Goal: Find specific page/section: Find specific page/section

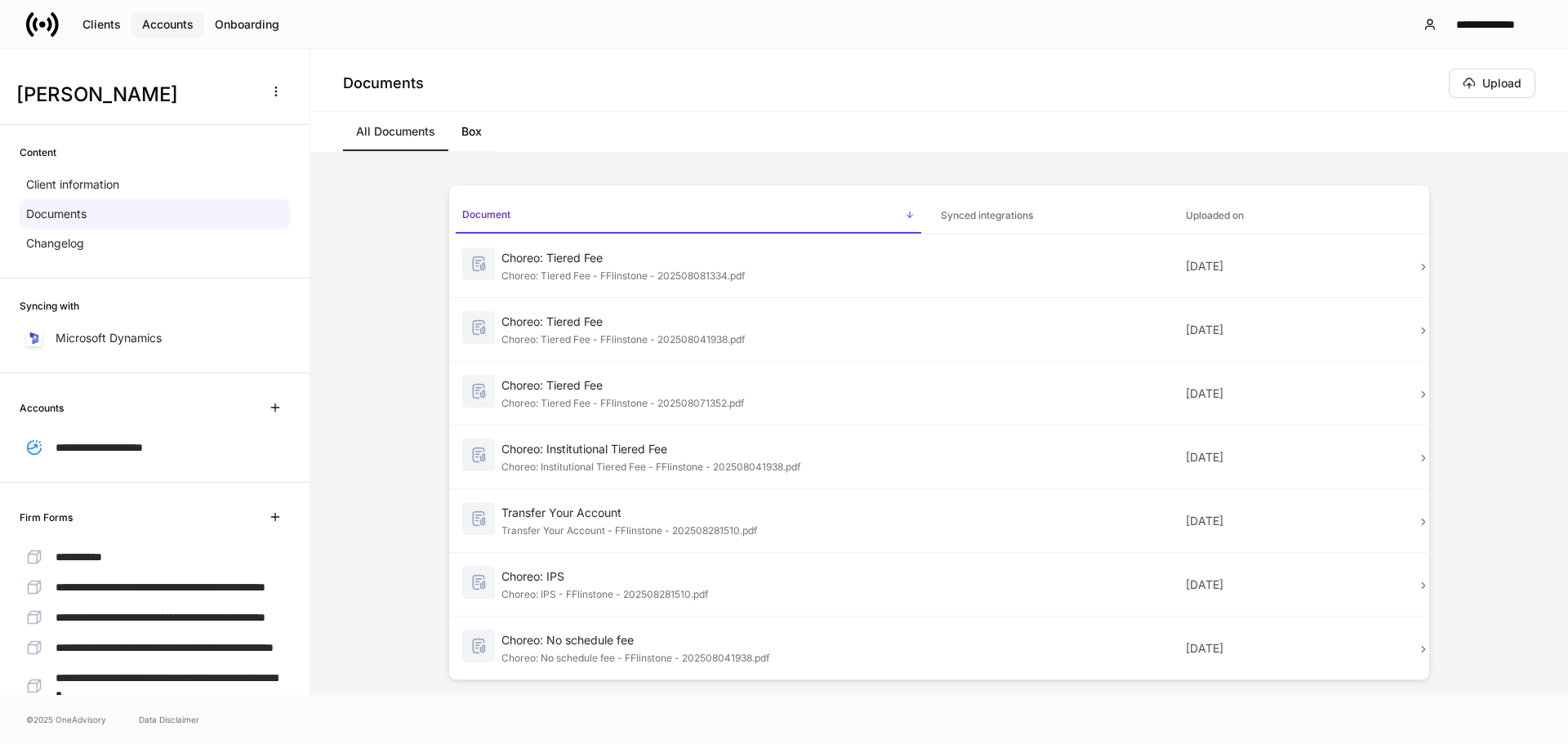
click at [151, 26] on div "Accounts" at bounding box center [167, 24] width 51 height 12
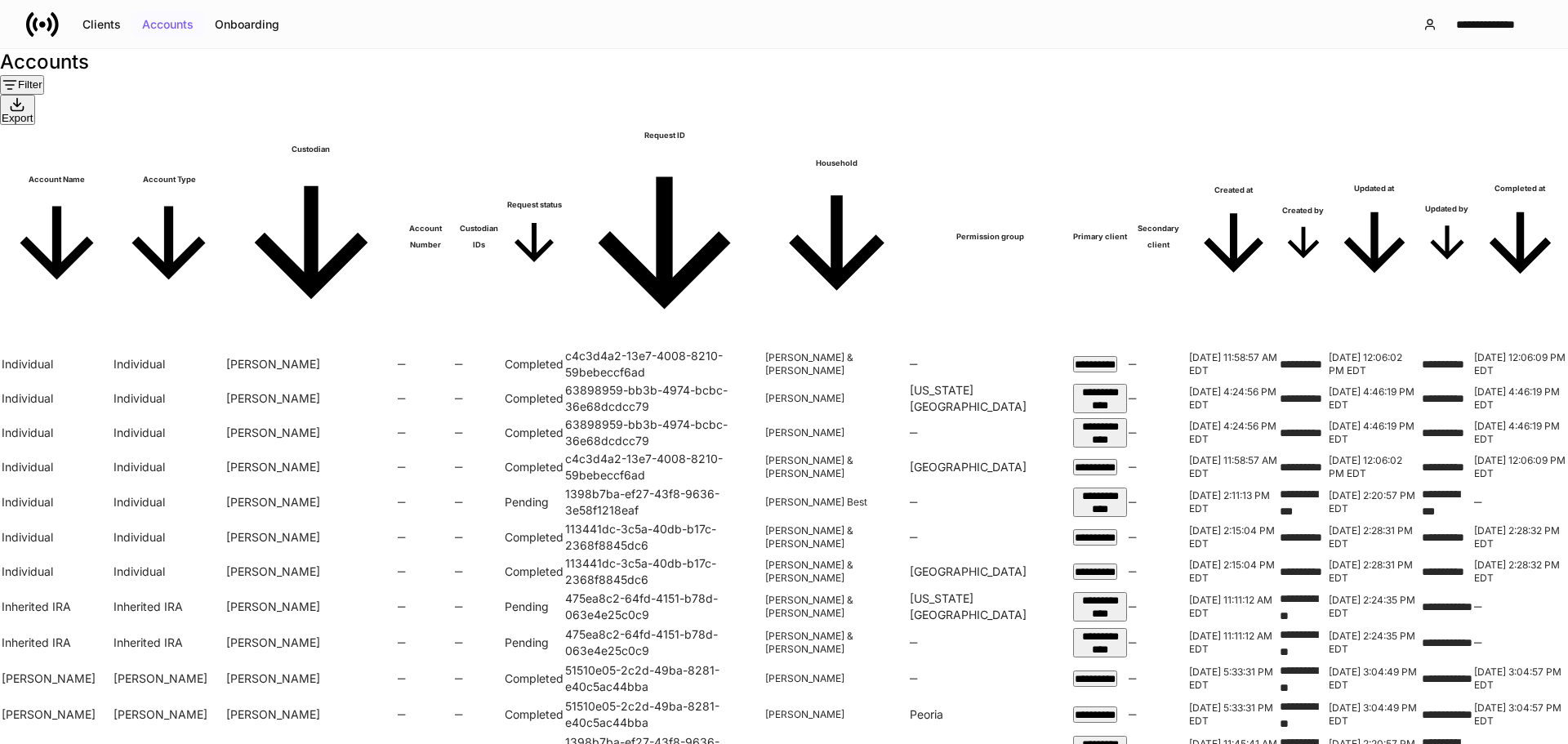
scroll to position [0, 568]
click at [1474, 181] on span "Completed at" at bounding box center [1521, 236] width 93 height 111
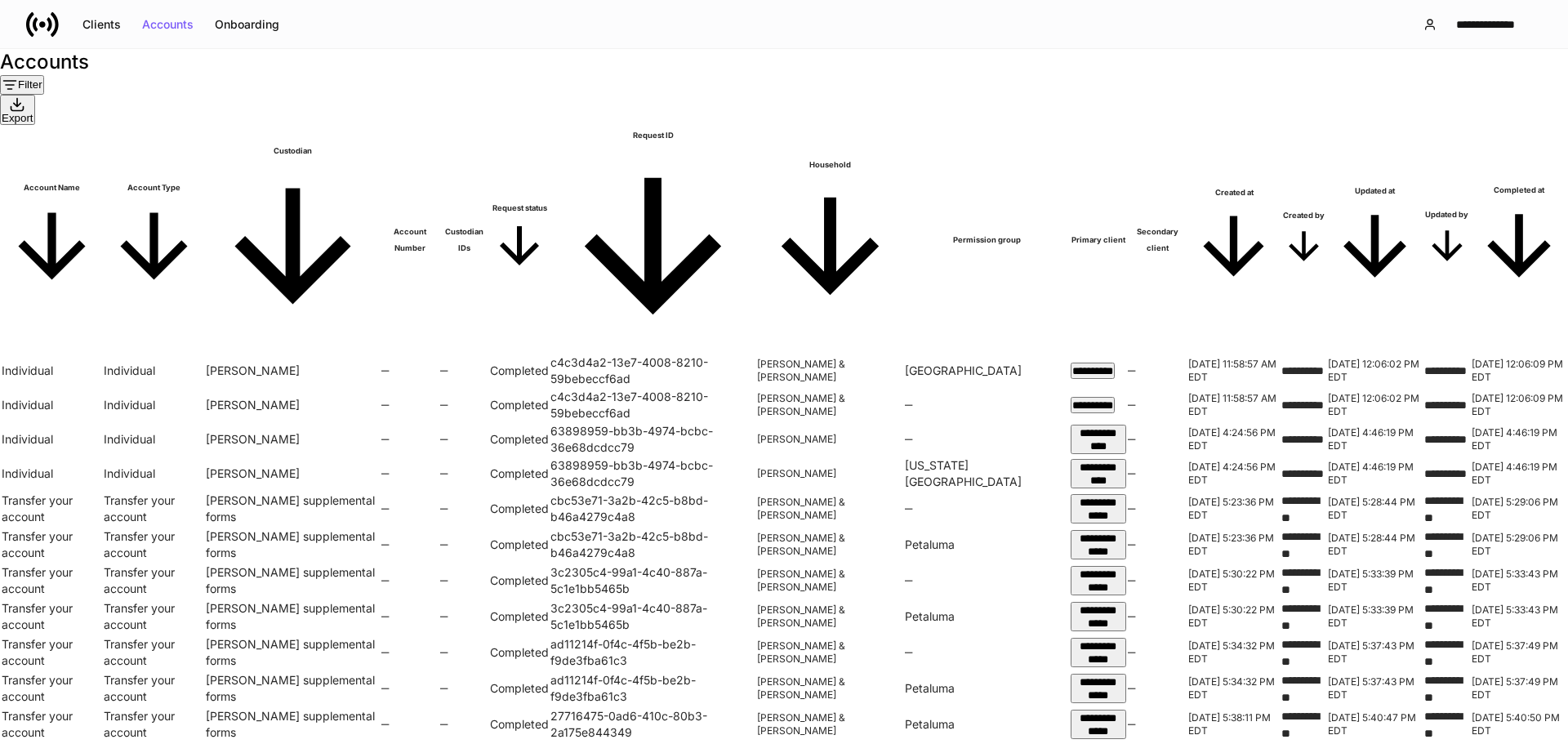
click at [1472, 183] on h6 "Completed at" at bounding box center [1520, 190] width 95 height 16
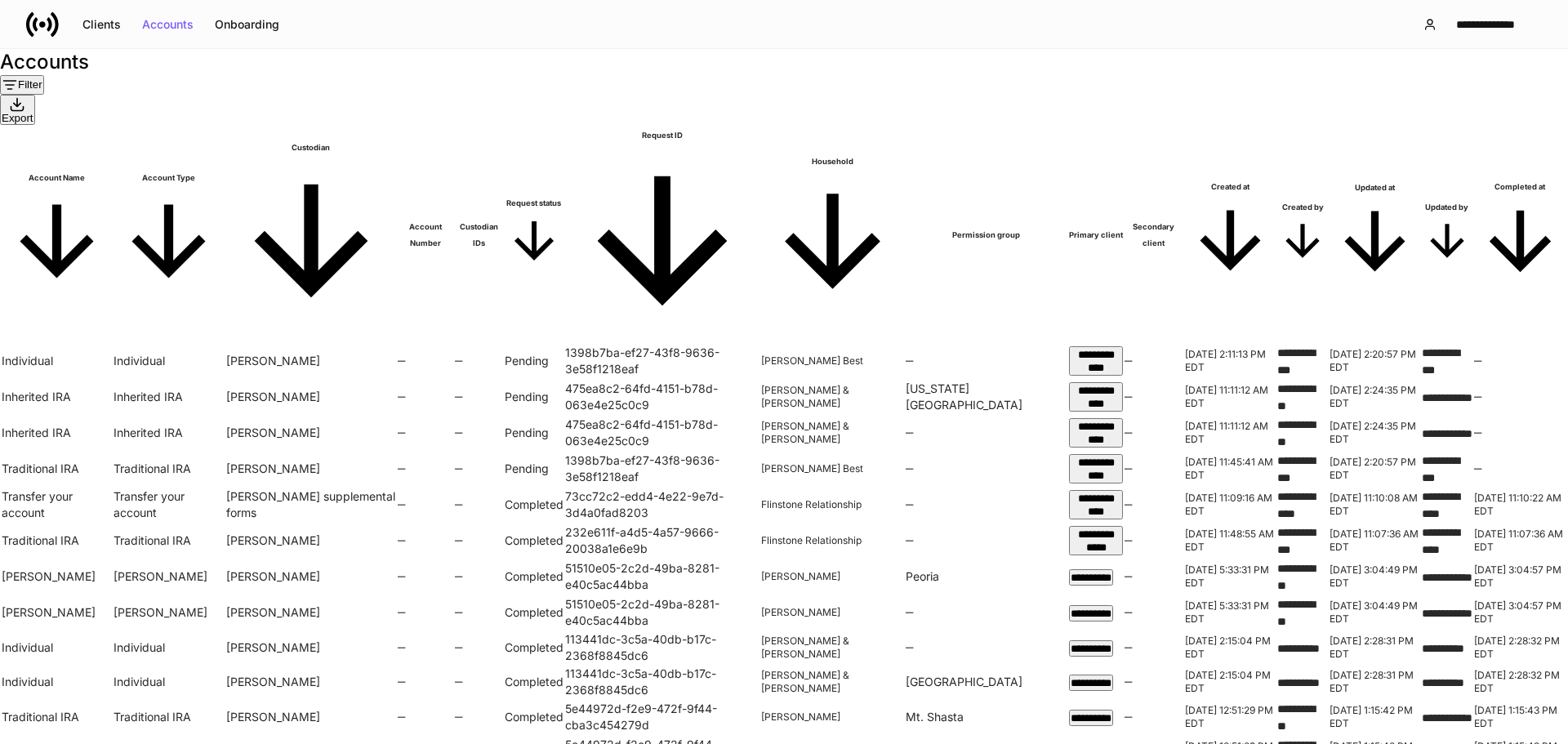
scroll to position [0, 36]
click at [1100, 644] on span "**********" at bounding box center [1091, 648] width 41 height 11
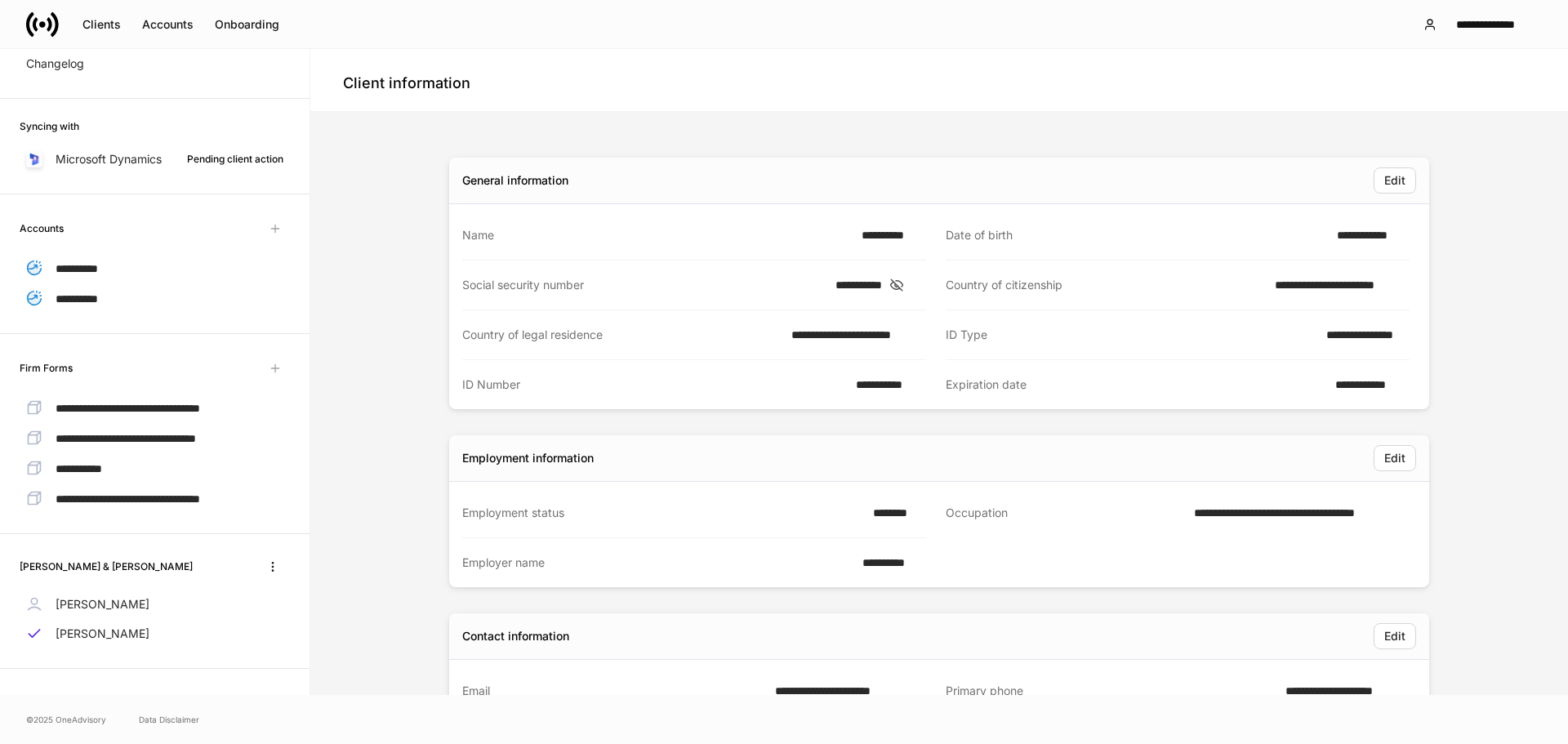
scroll to position [256, 0]
click at [267, 563] on icon "button" at bounding box center [273, 567] width 14 height 14
click at [390, 248] on div at bounding box center [784, 372] width 1568 height 744
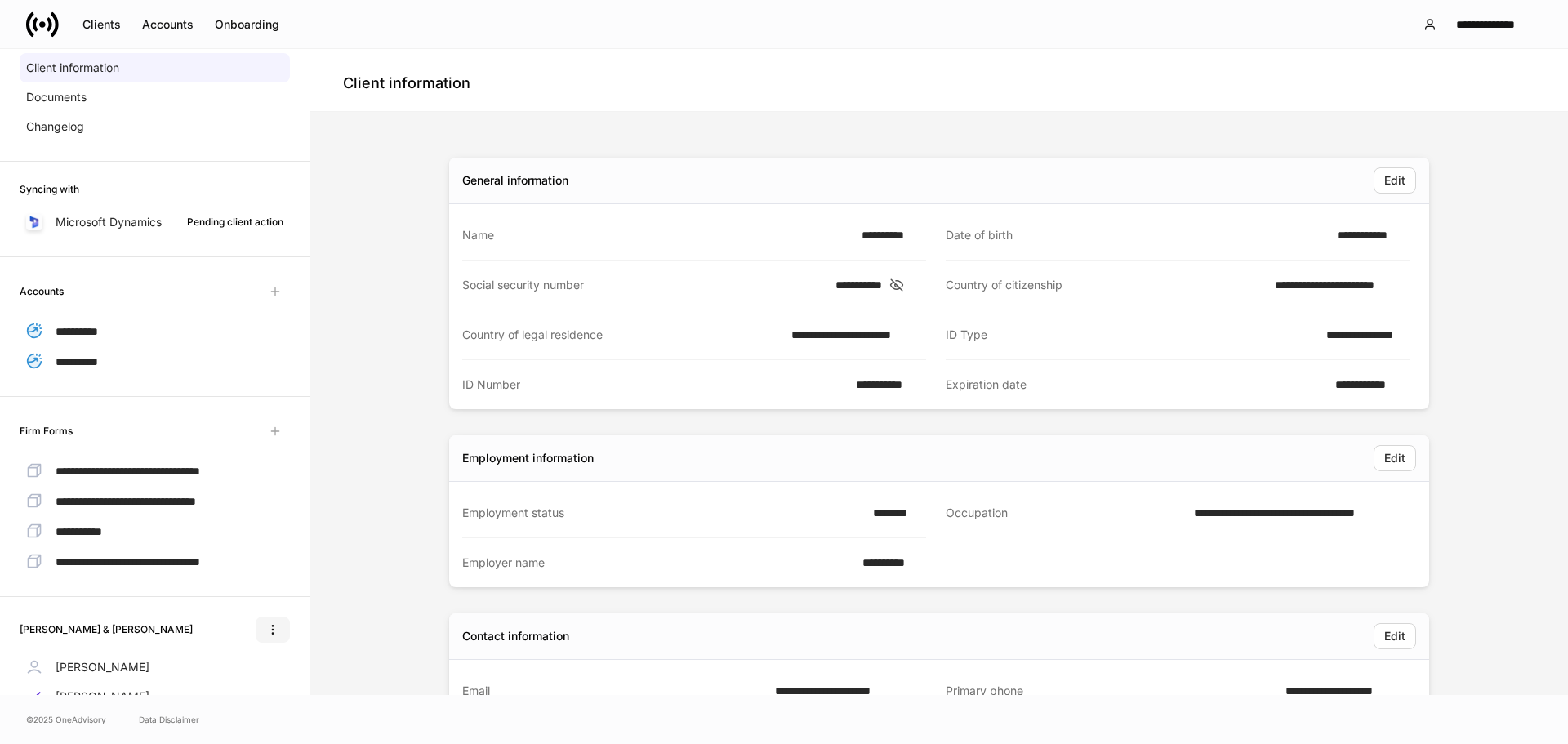
scroll to position [0, 0]
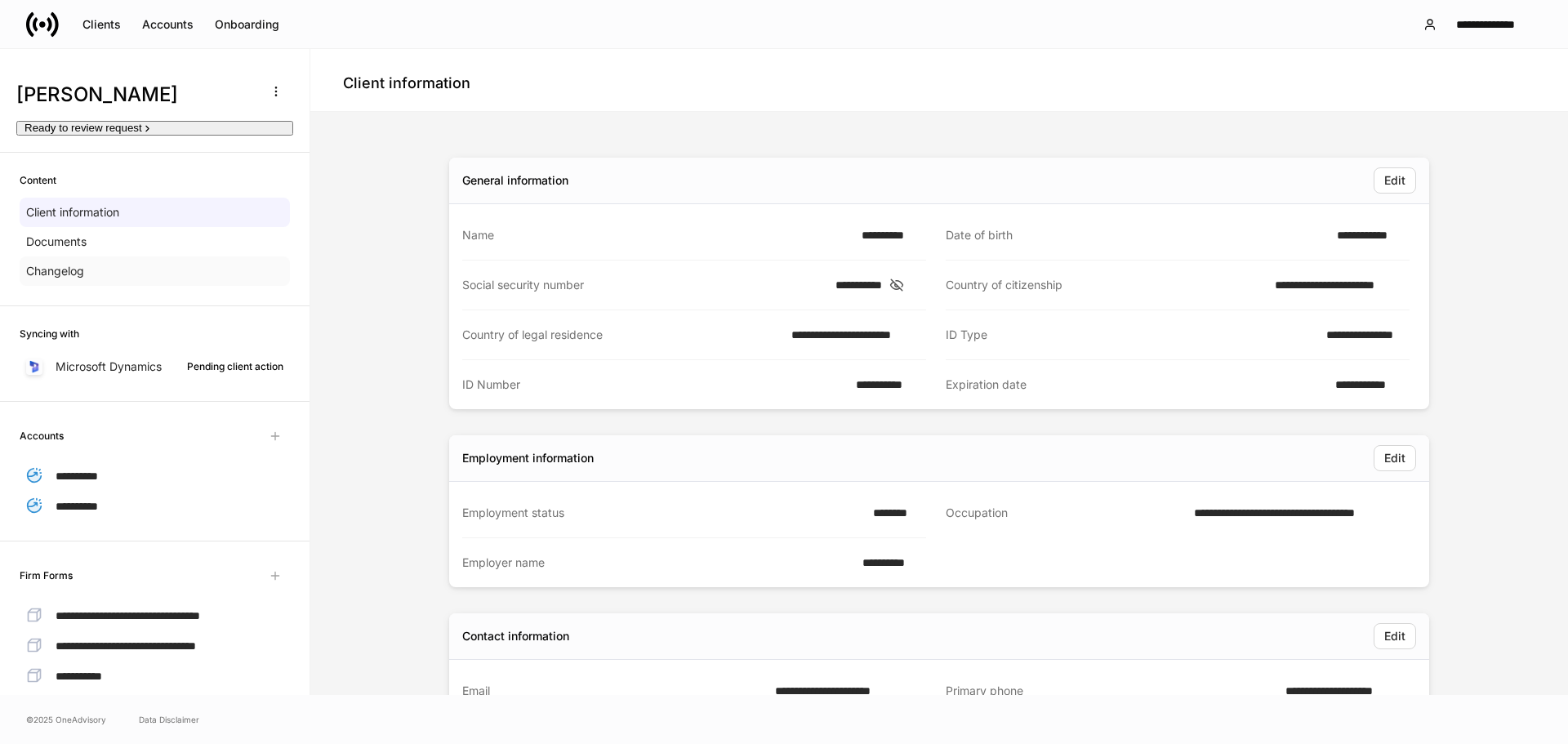
click at [145, 286] on div "Changelog" at bounding box center [155, 271] width 271 height 29
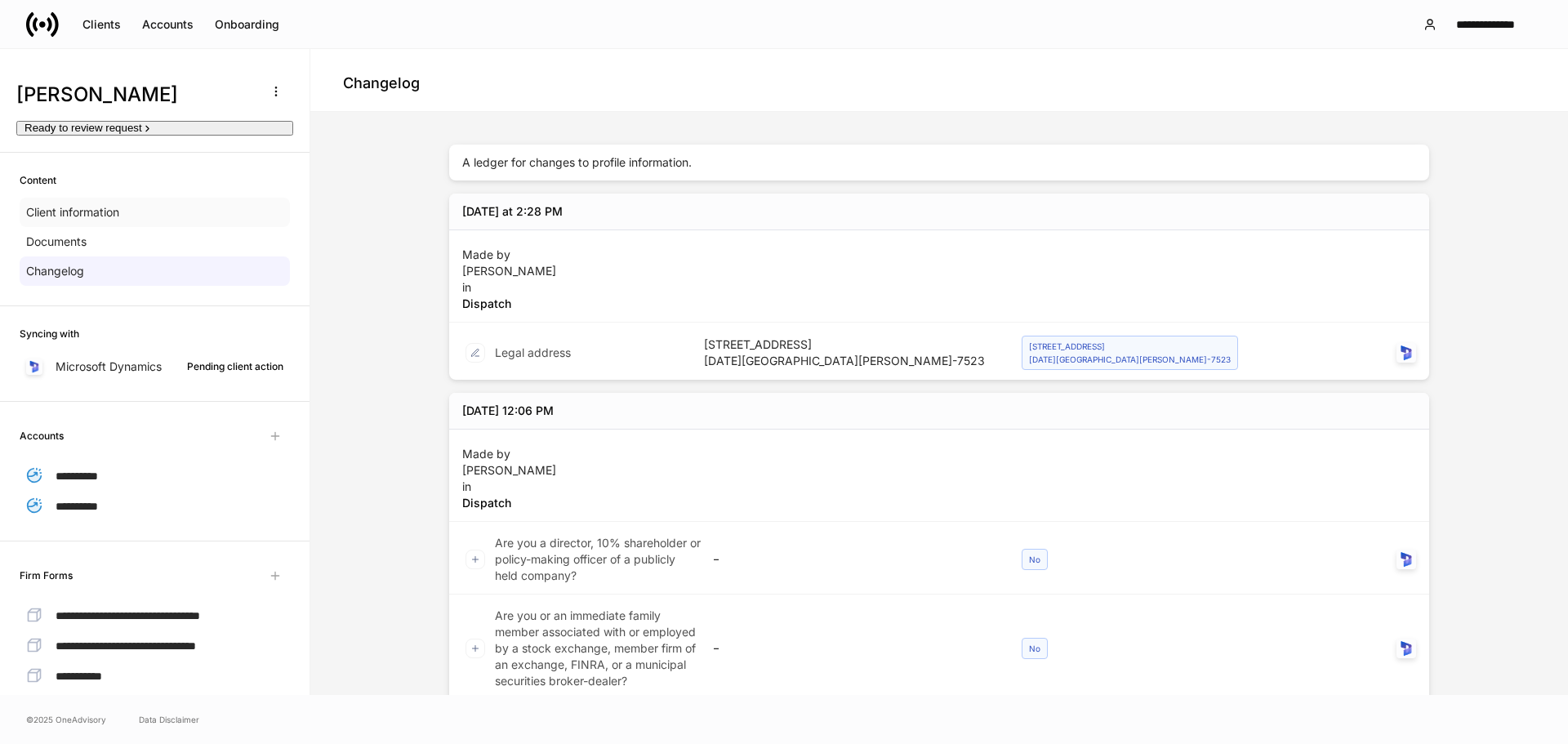
click at [156, 227] on div "Client information" at bounding box center [155, 213] width 271 height 29
